Goal: Navigation & Orientation: Find specific page/section

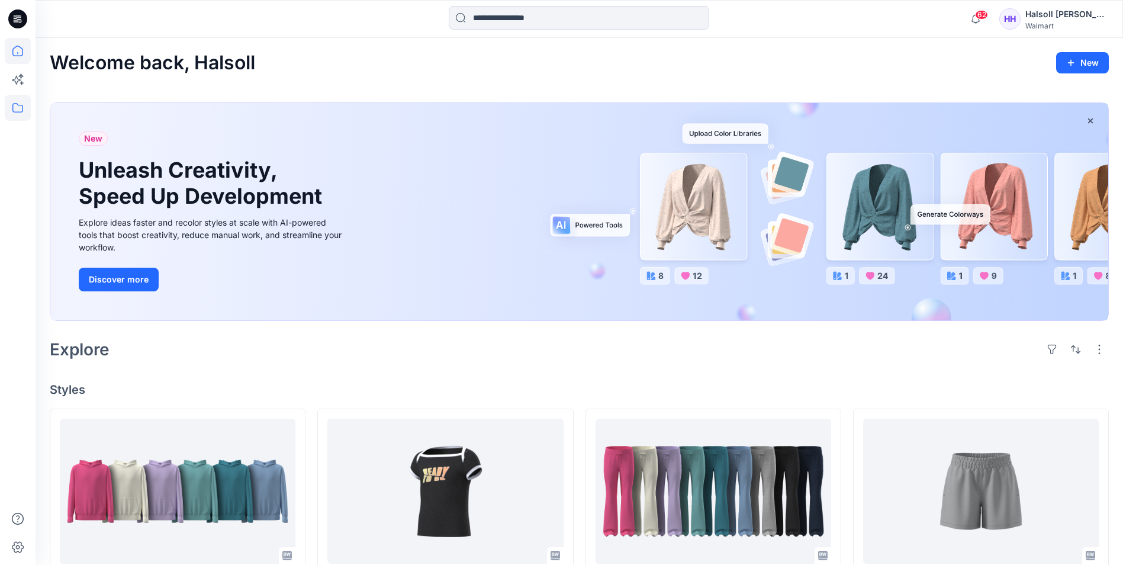
click at [24, 115] on icon at bounding box center [18, 108] width 26 height 26
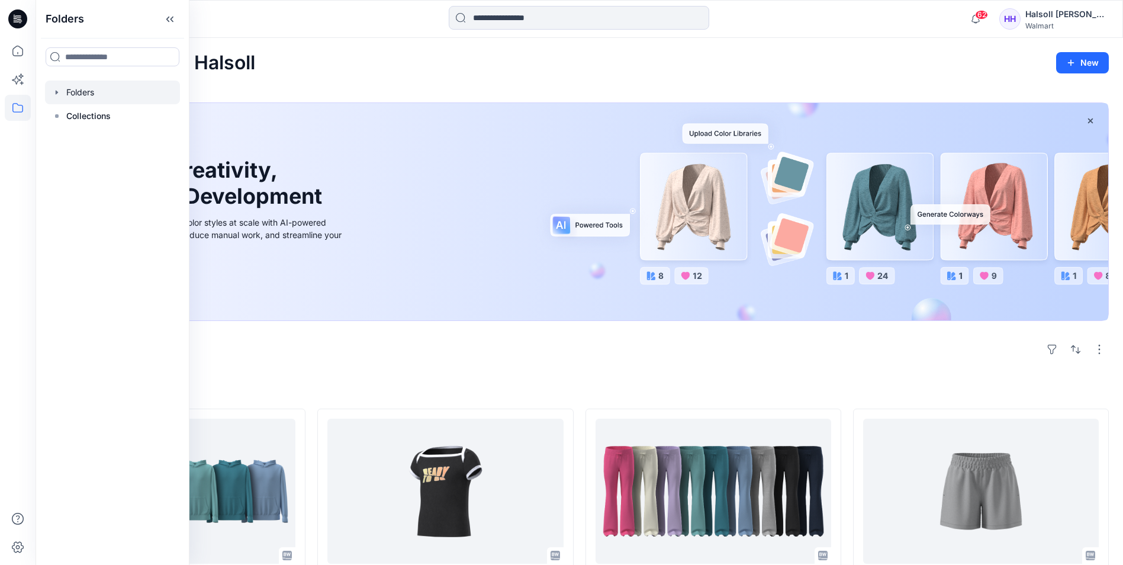
click at [104, 98] on div at bounding box center [112, 92] width 135 height 24
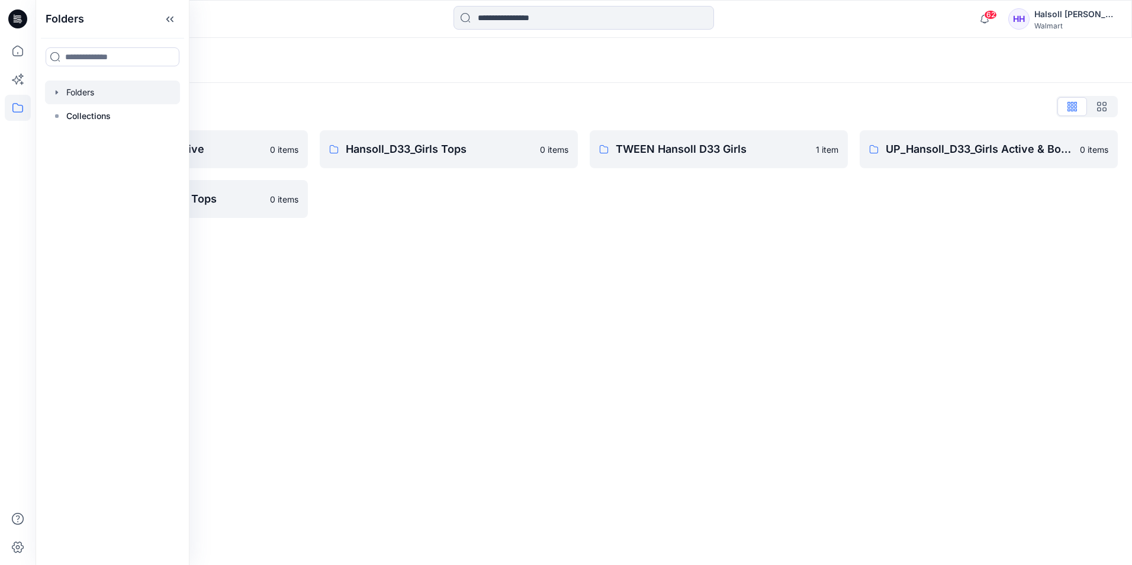
click at [550, 265] on div "Folders Folders List Hansoll_D33_Girls Active 0 items UP_Hansoll_D33_Girls Tops…" at bounding box center [584, 301] width 1096 height 527
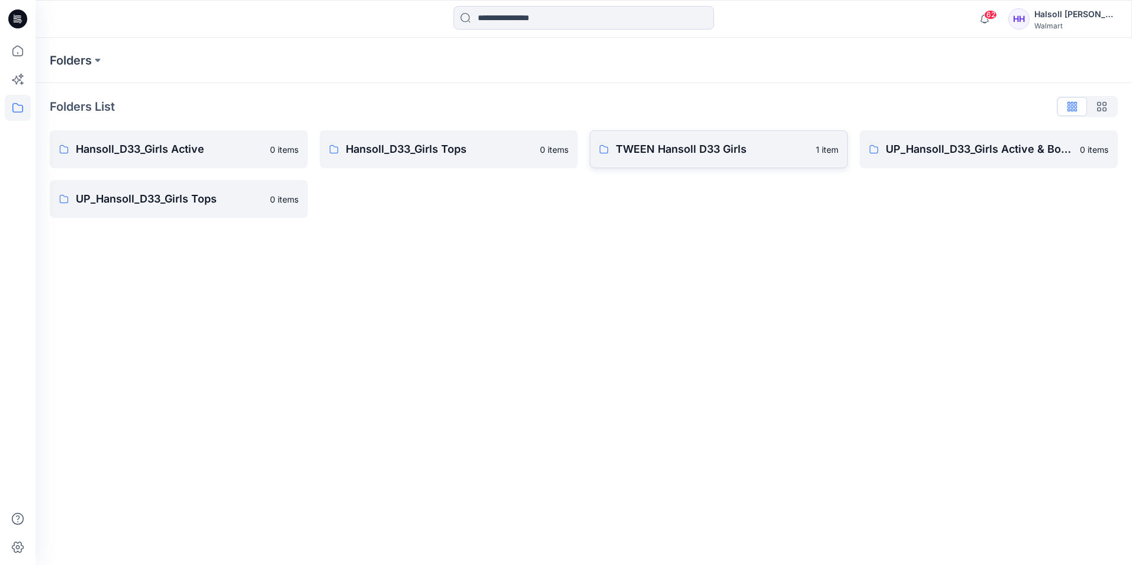
click at [694, 158] on link "TWEEN Hansoll D33 Girls 1 item" at bounding box center [718, 149] width 258 height 38
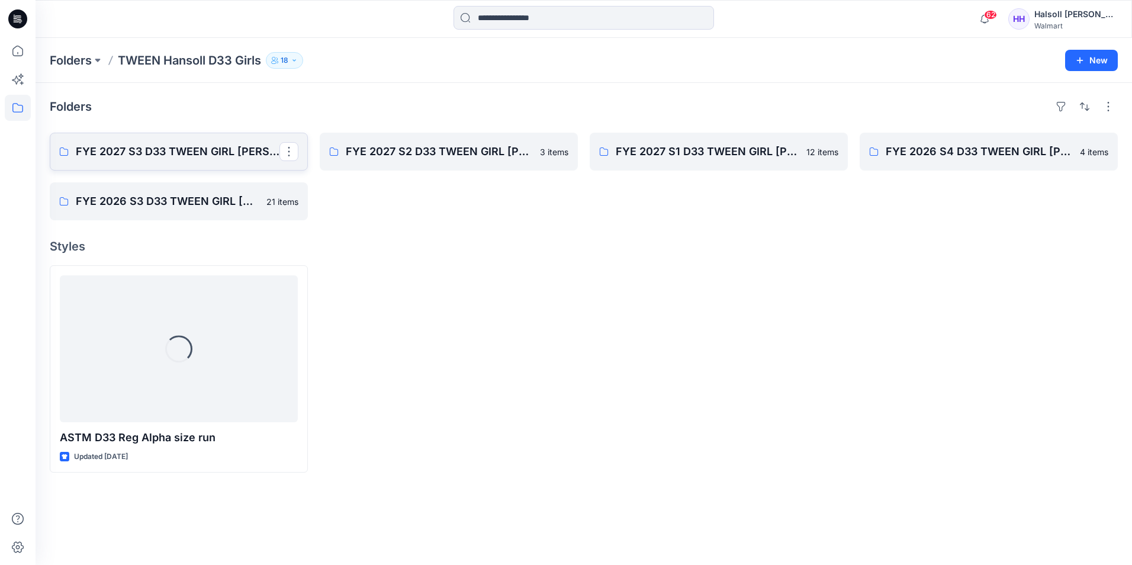
click at [170, 156] on p "FYE 2027 S3 D33 TWEEN GIRL [PERSON_NAME]" at bounding box center [178, 151] width 204 height 17
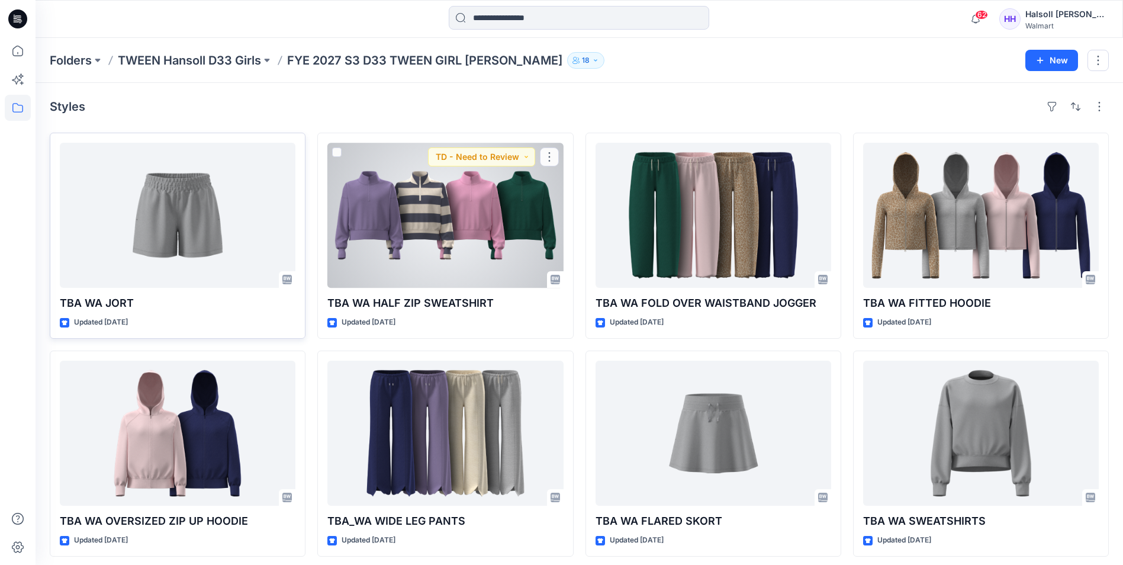
click at [221, 255] on div at bounding box center [178, 215] width 236 height 145
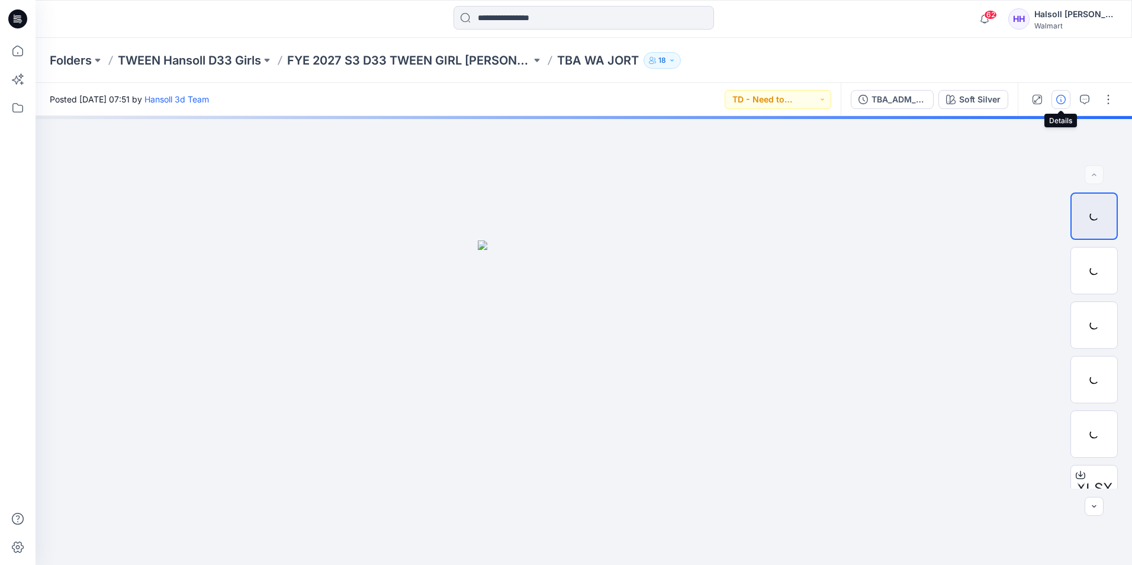
click at [1062, 102] on icon "button" at bounding box center [1060, 99] width 9 height 9
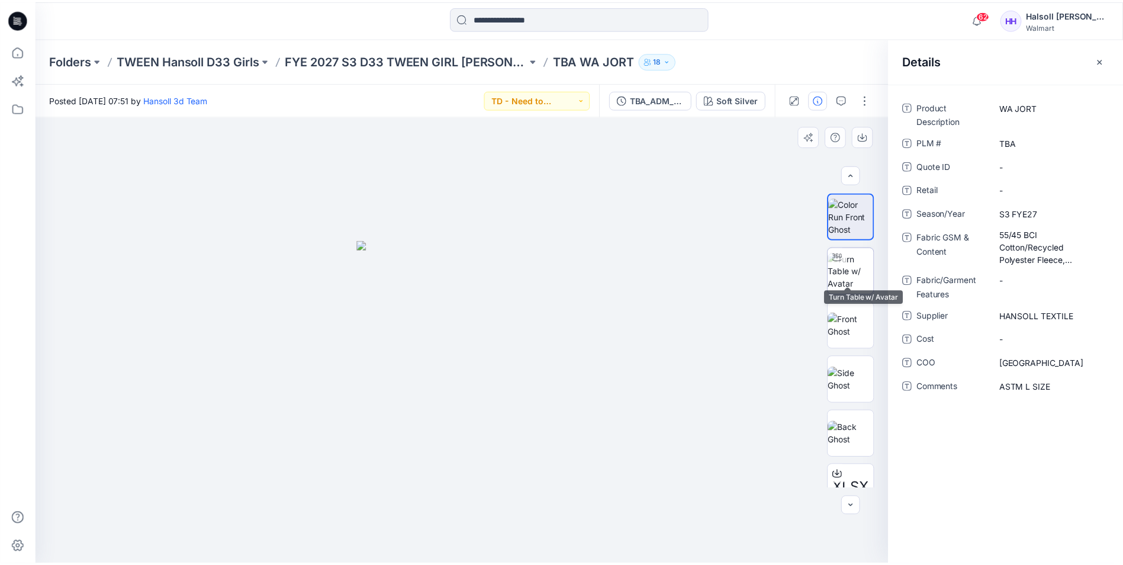
scroll to position [24, 0]
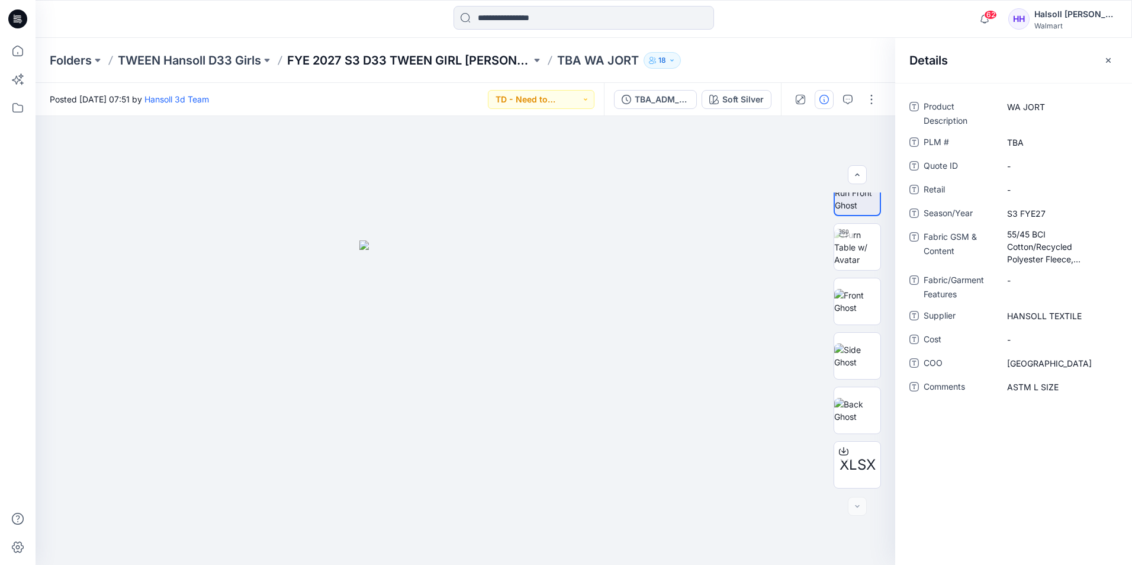
click at [449, 63] on p "FYE 2027 S3 D33 TWEEN GIRL [PERSON_NAME]" at bounding box center [409, 60] width 244 height 17
